Goal: Information Seeking & Learning: Learn about a topic

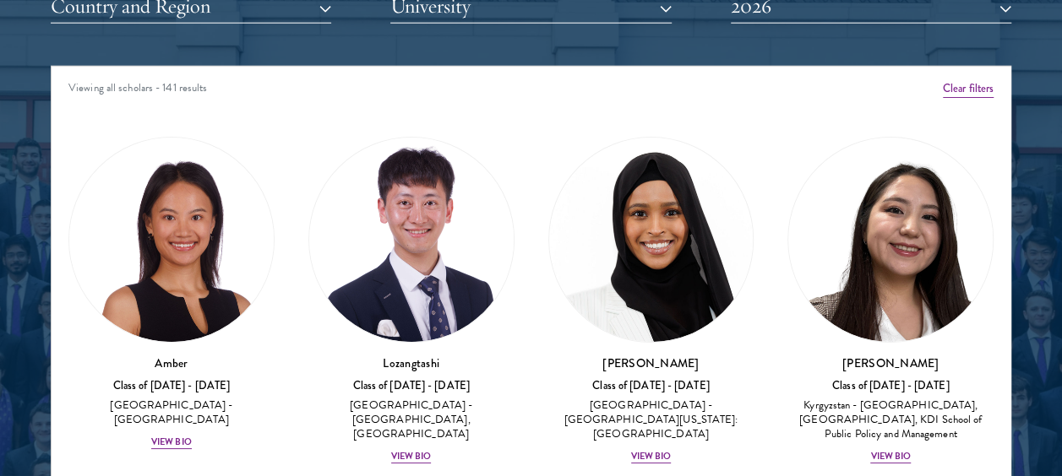
scroll to position [2198, 0]
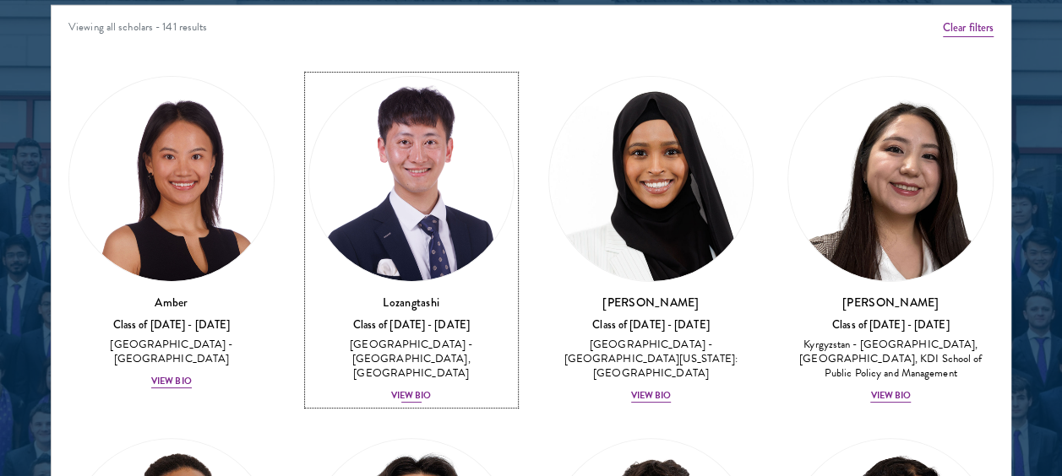
click at [401, 389] on div "View Bio" at bounding box center [411, 396] width 41 height 14
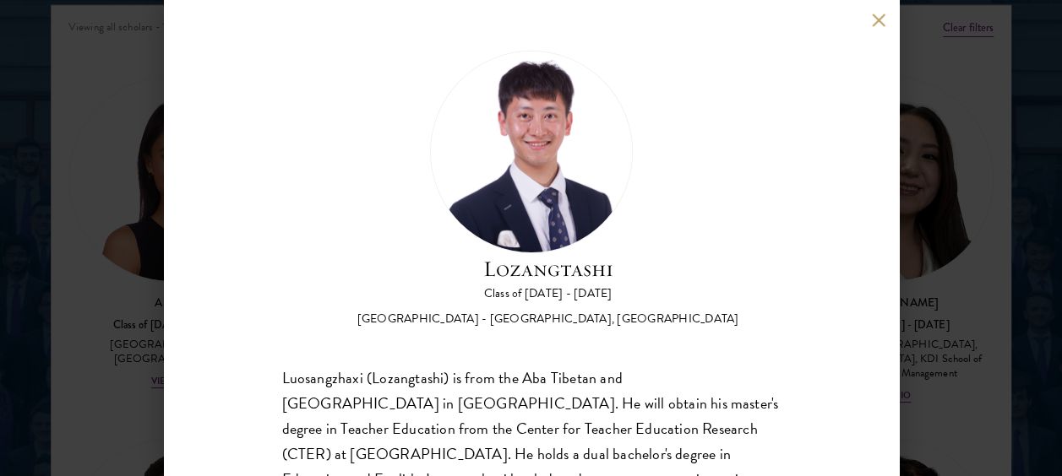
click at [874, 17] on button at bounding box center [879, 20] width 14 height 14
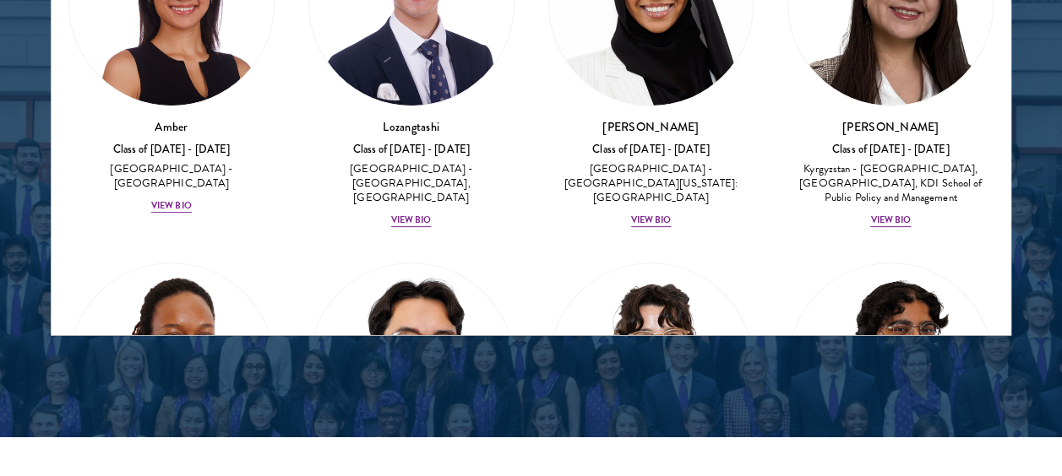
scroll to position [2359, 0]
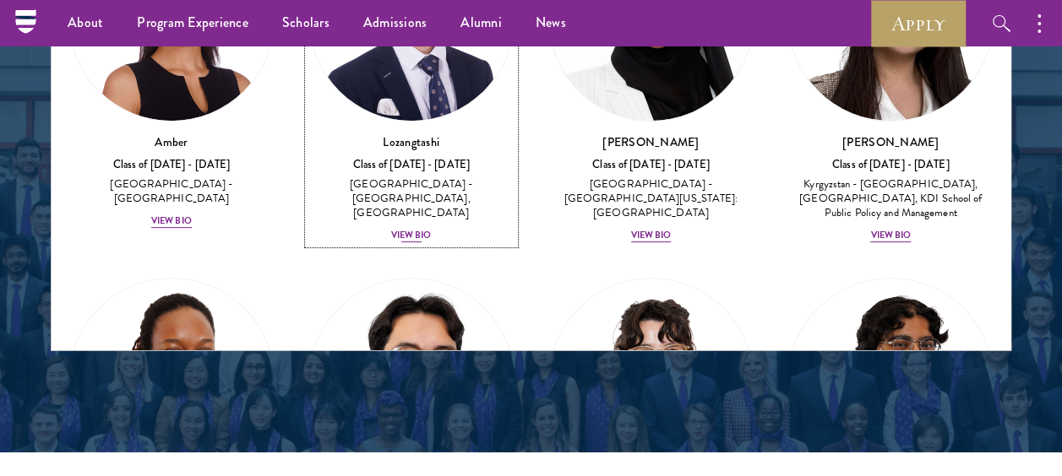
click at [409, 229] on div "View Bio" at bounding box center [411, 236] width 41 height 14
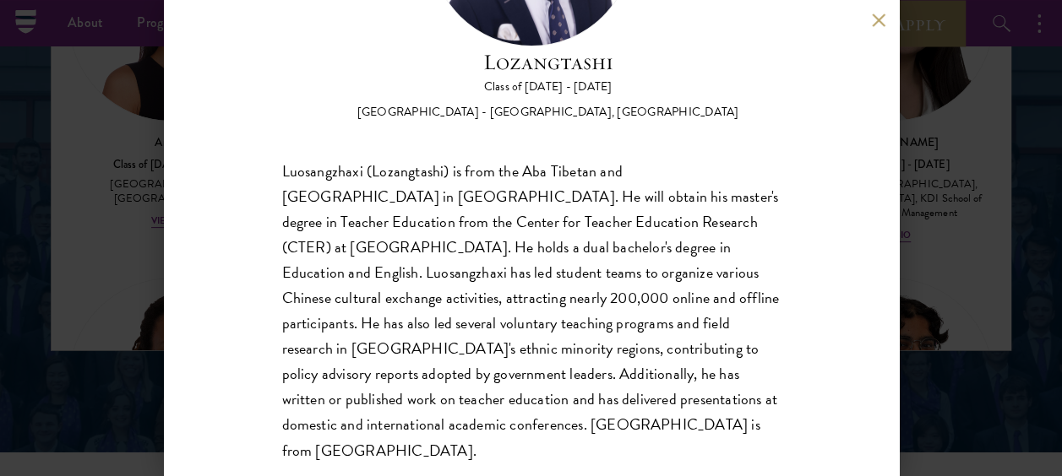
scroll to position [219, 0]
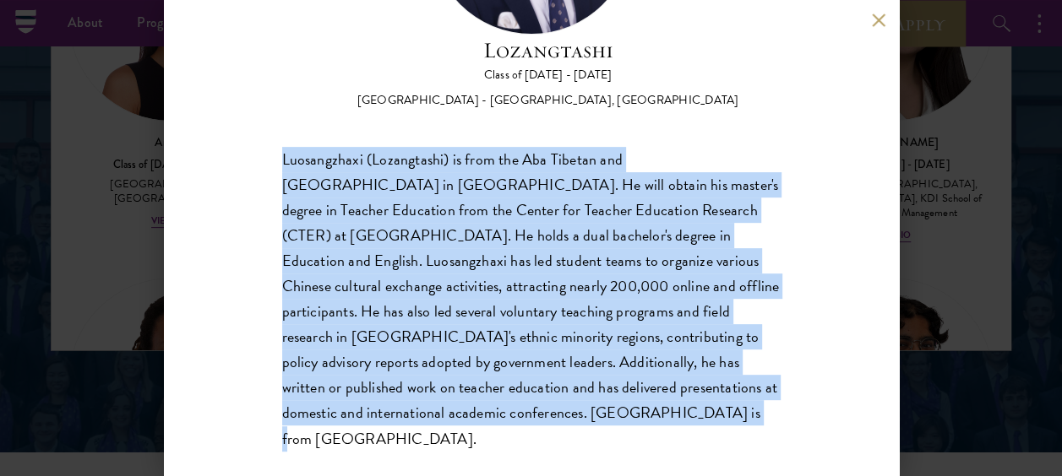
drag, startPoint x: 588, startPoint y: 414, endPoint x: 283, endPoint y: 157, distance: 398.7
click at [283, 157] on div "Luosangzhaxi (Lozangtashi) is from the Aba Tibetan and [GEOGRAPHIC_DATA] in [GE…" at bounding box center [531, 299] width 498 height 305
copy div "Luosangzhaxi (Lozangtashi) is from the Aba Tibetan and Qiang Autonomous Prefect…"
